Goal: Download file/media

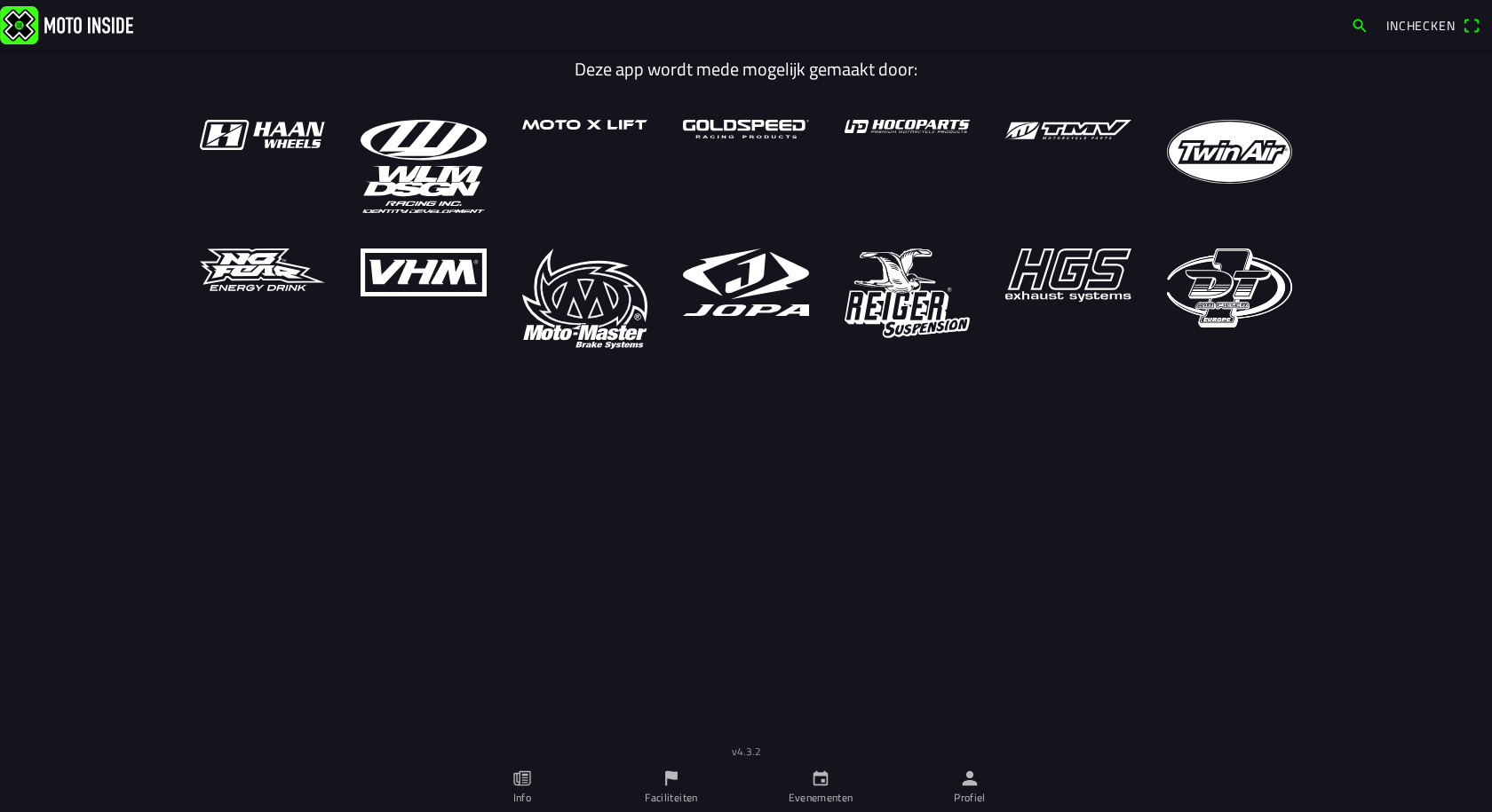
click at [969, 778] on icon "person" at bounding box center [970, 778] width 20 height 20
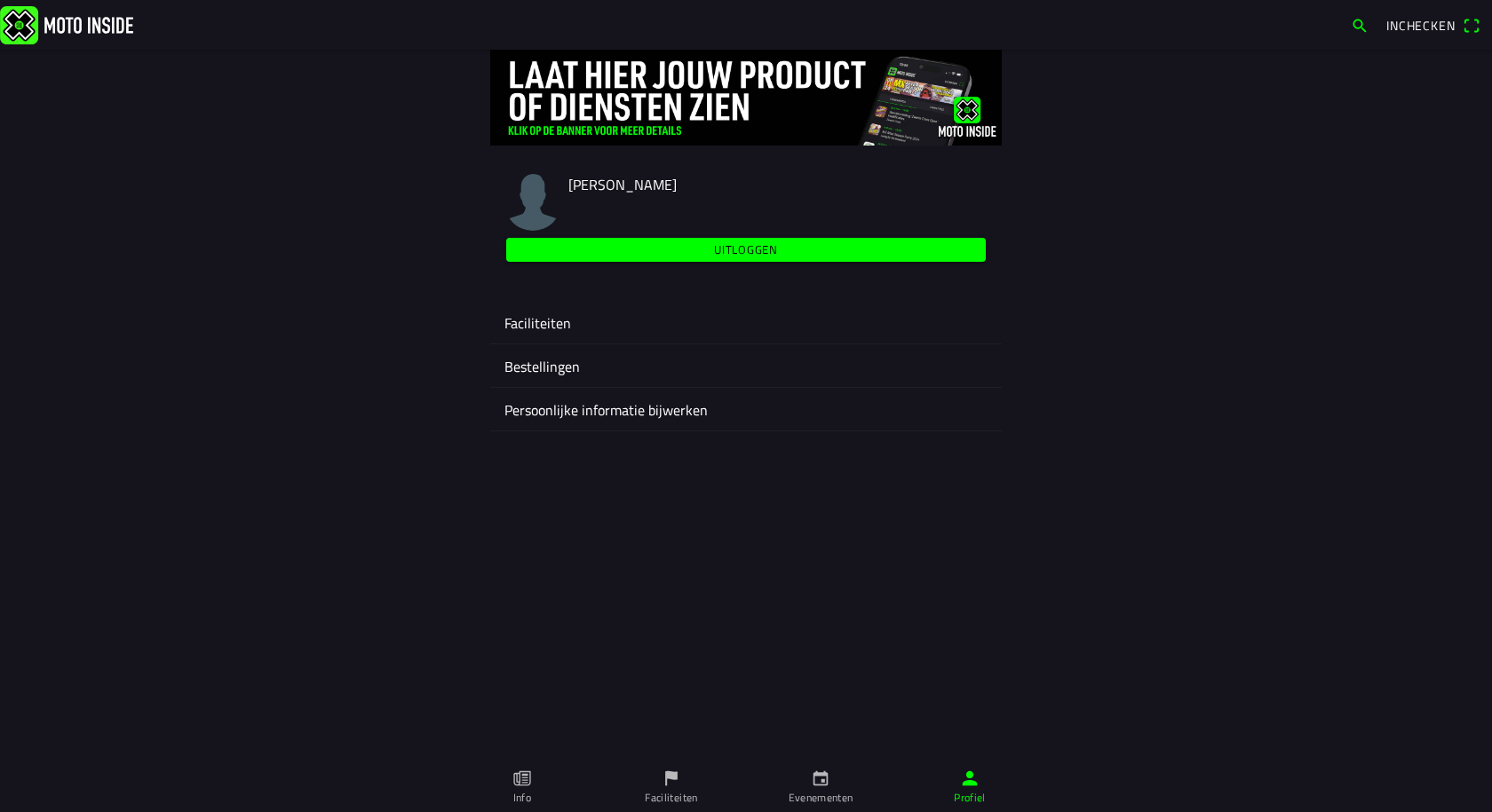
click at [556, 321] on ion-label "Faciliteiten" at bounding box center [746, 323] width 483 height 21
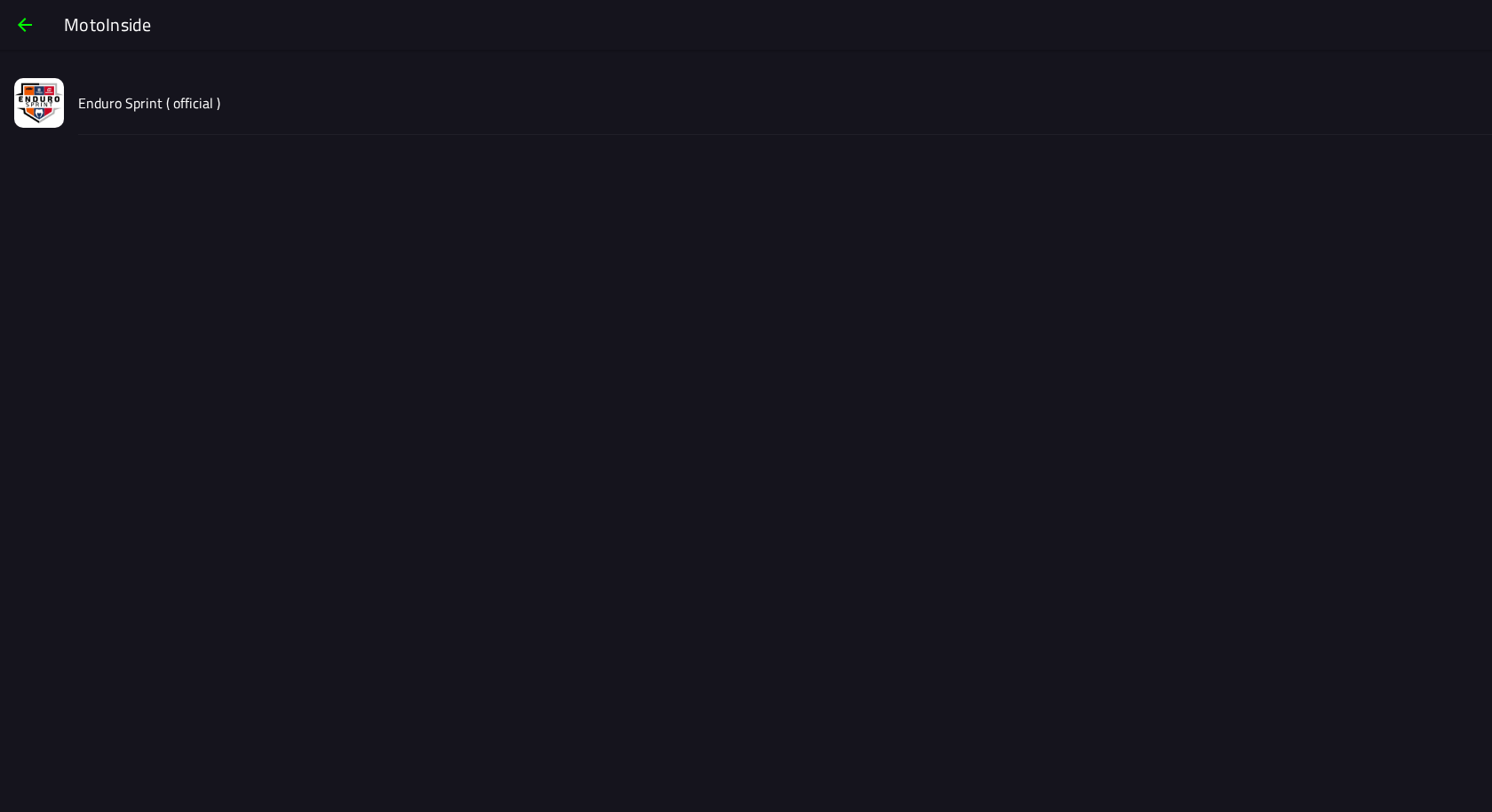
click at [0, 0] on slot "Enduro Sprint ( official )" at bounding box center [0, 0] width 0 height 0
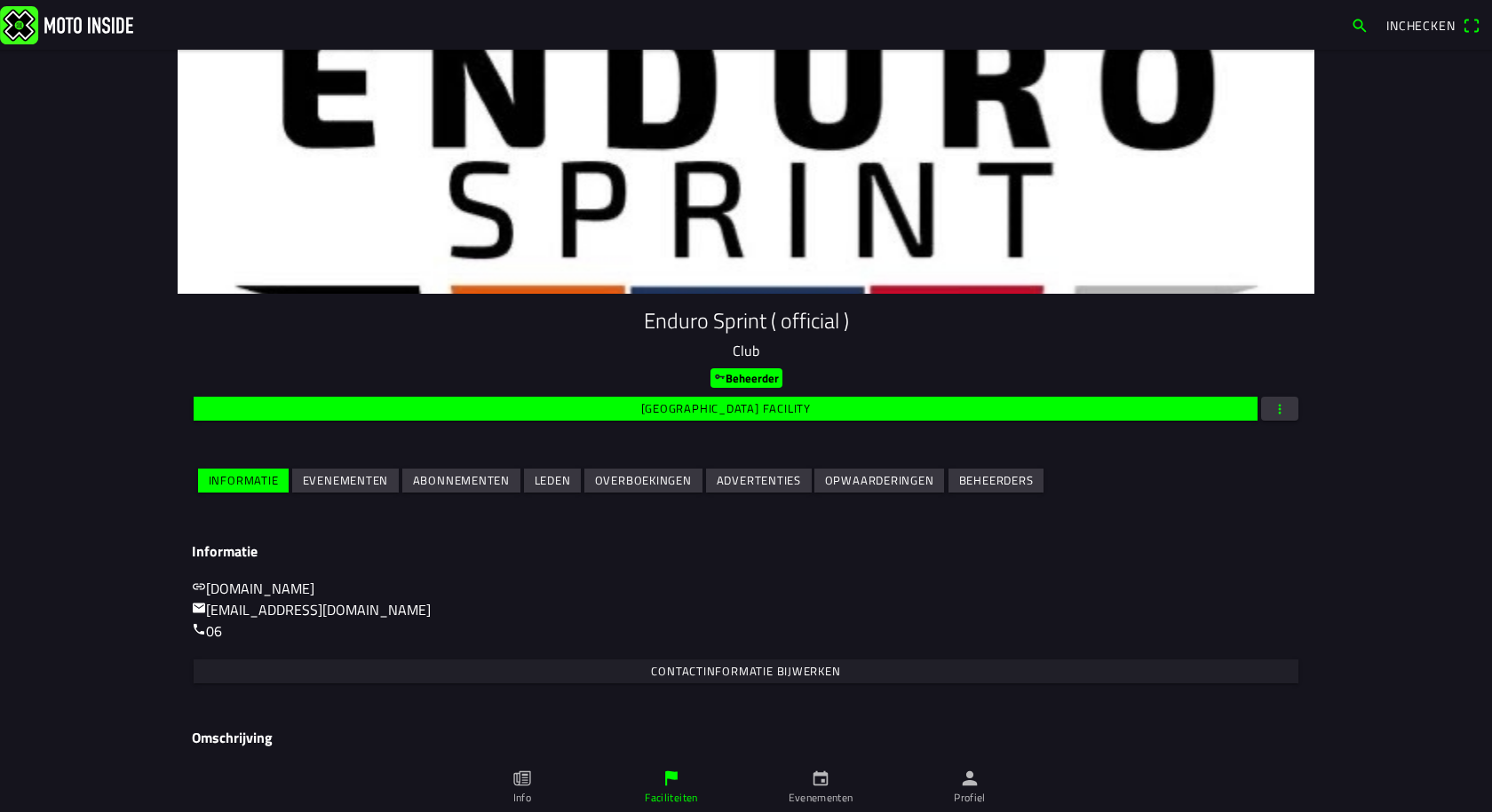
click at [0, 0] on slot "Evenementen" at bounding box center [0, 0] width 0 height 0
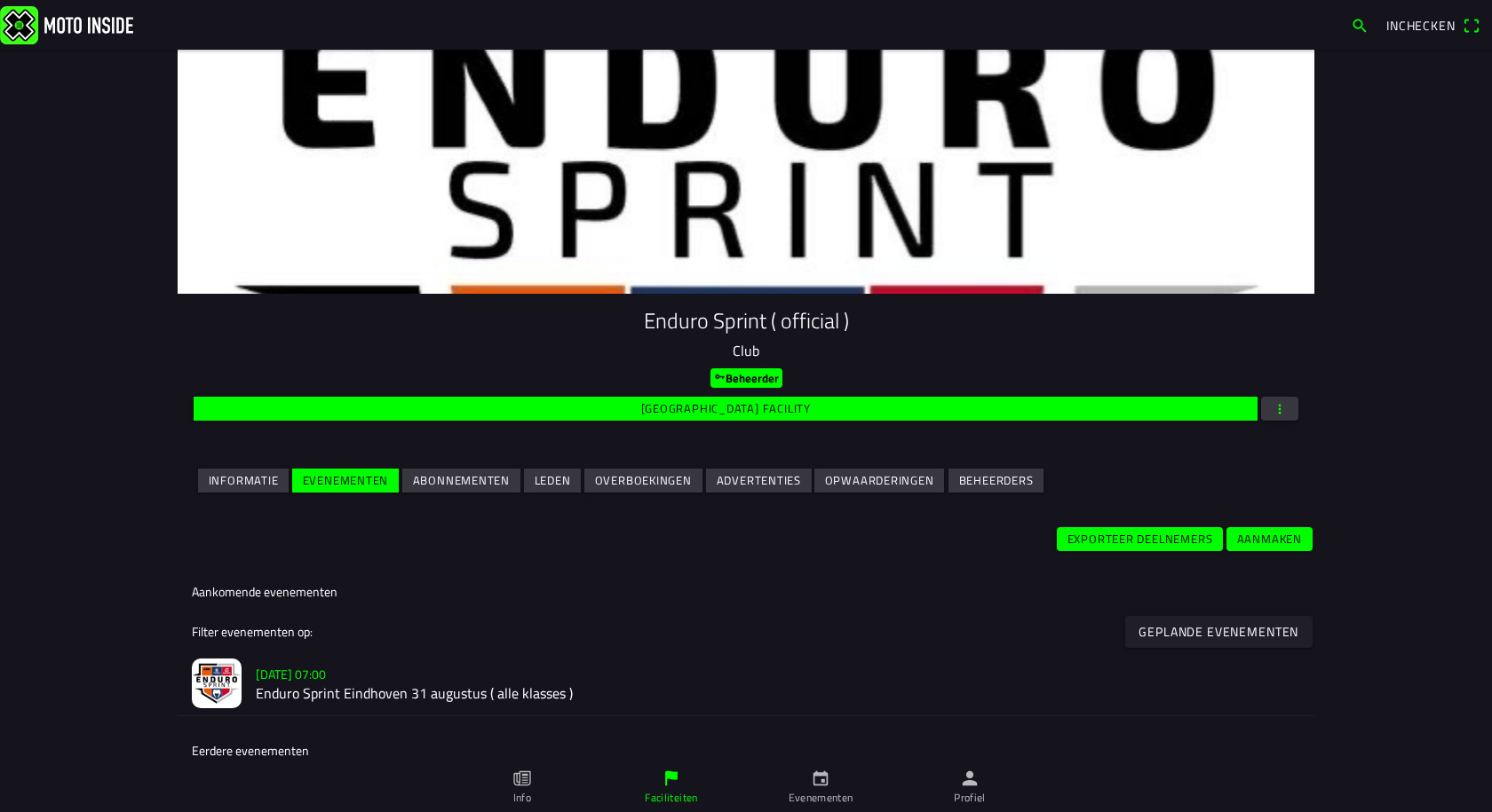
click at [0, 0] on slot "[DATE] 07:00" at bounding box center [0, 0] width 0 height 0
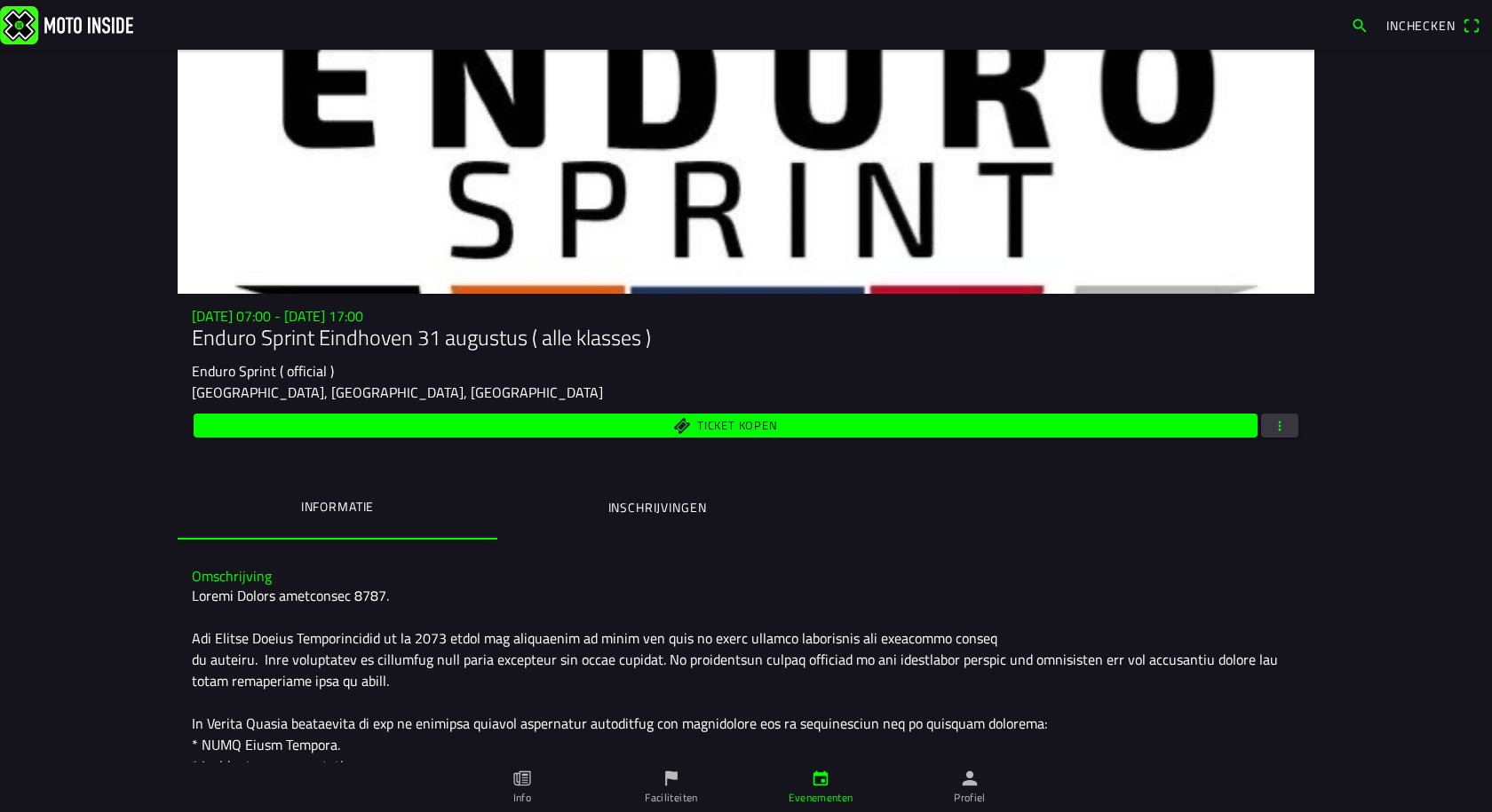
click at [1271, 427] on span "button" at bounding box center [1279, 425] width 16 height 24
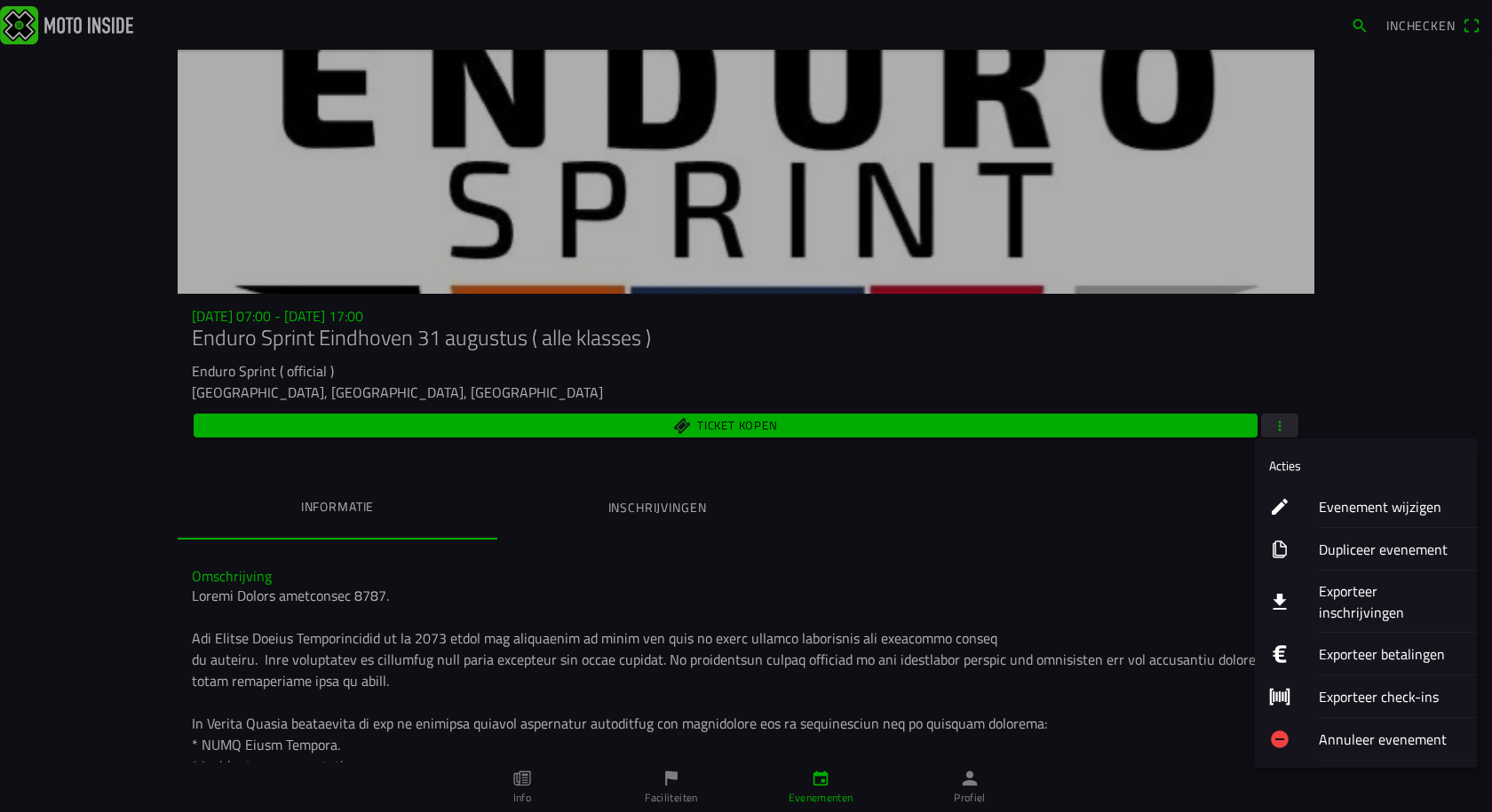
click at [1352, 602] on ion-label "Exporteer inschrijvingen" at bounding box center [1391, 602] width 144 height 43
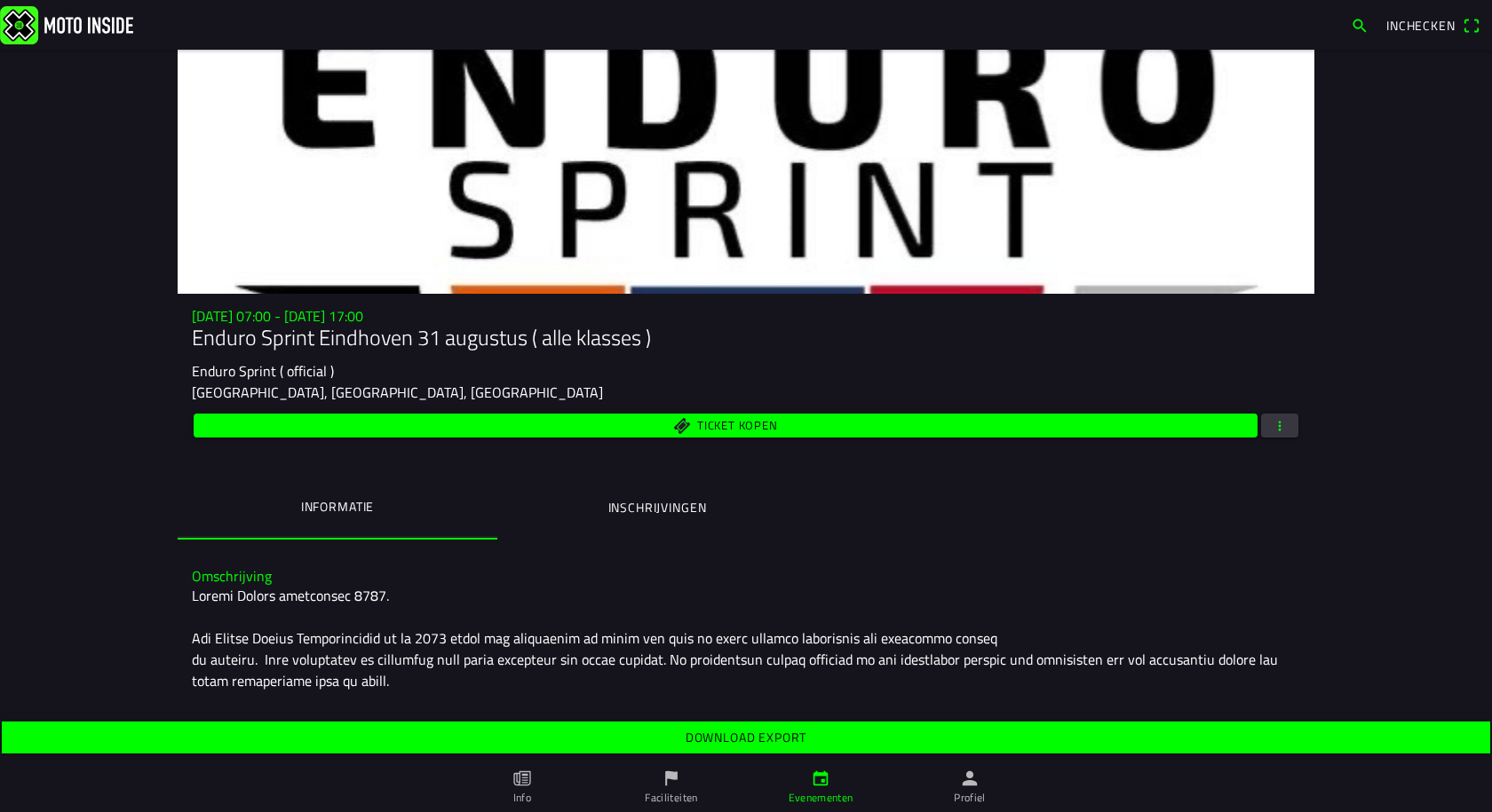
click at [0, 0] on slot "Download export" at bounding box center [0, 0] width 0 height 0
